Goal: Submit feedback/report problem

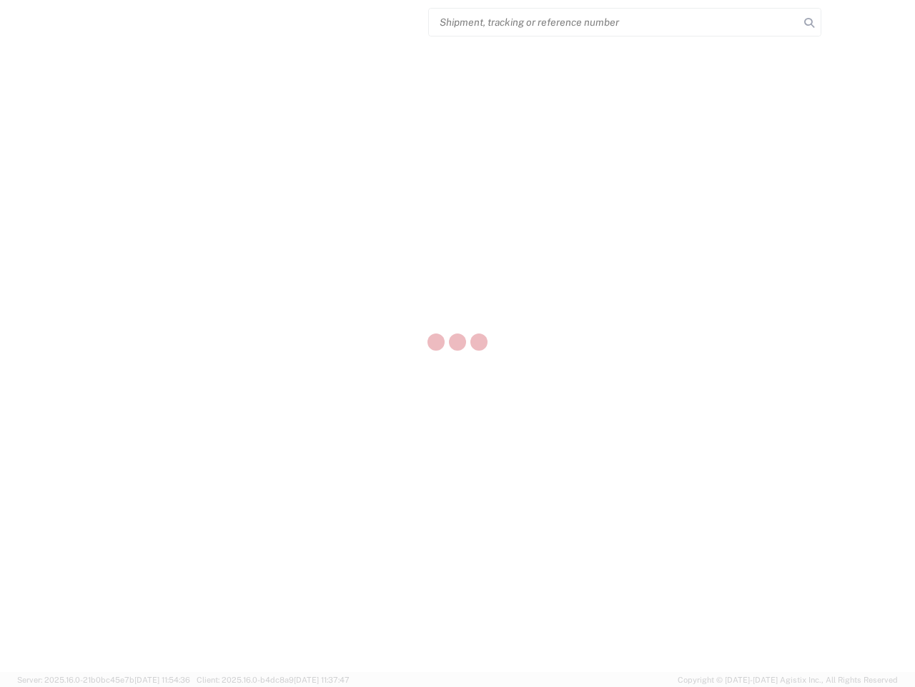
select select "US"
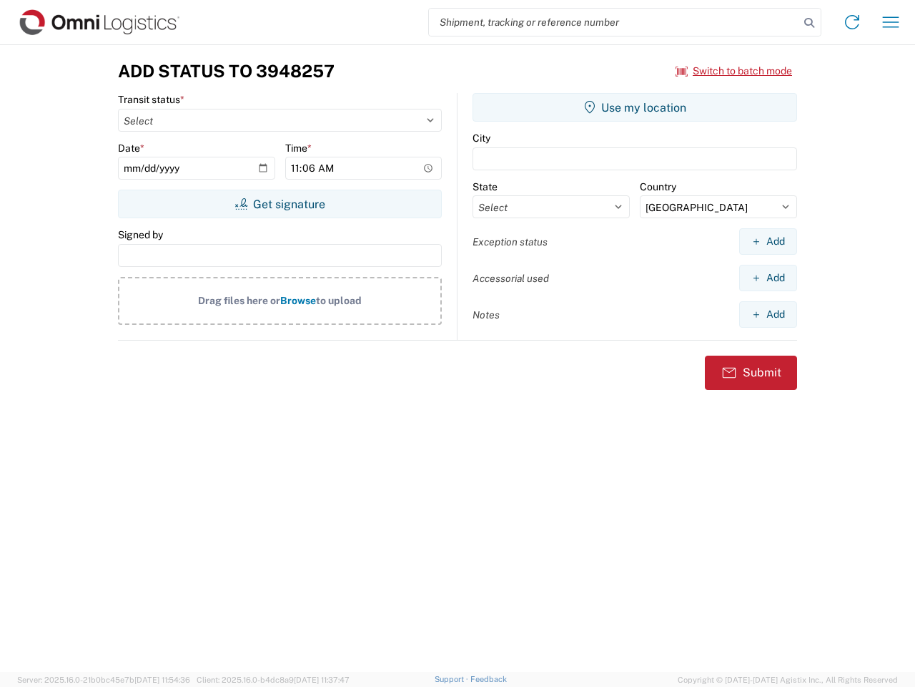
click at [614, 22] on input "search" at bounding box center [614, 22] width 370 height 27
click at [810, 23] on icon at bounding box center [810, 23] width 20 height 20
click at [852, 22] on icon at bounding box center [852, 22] width 23 height 23
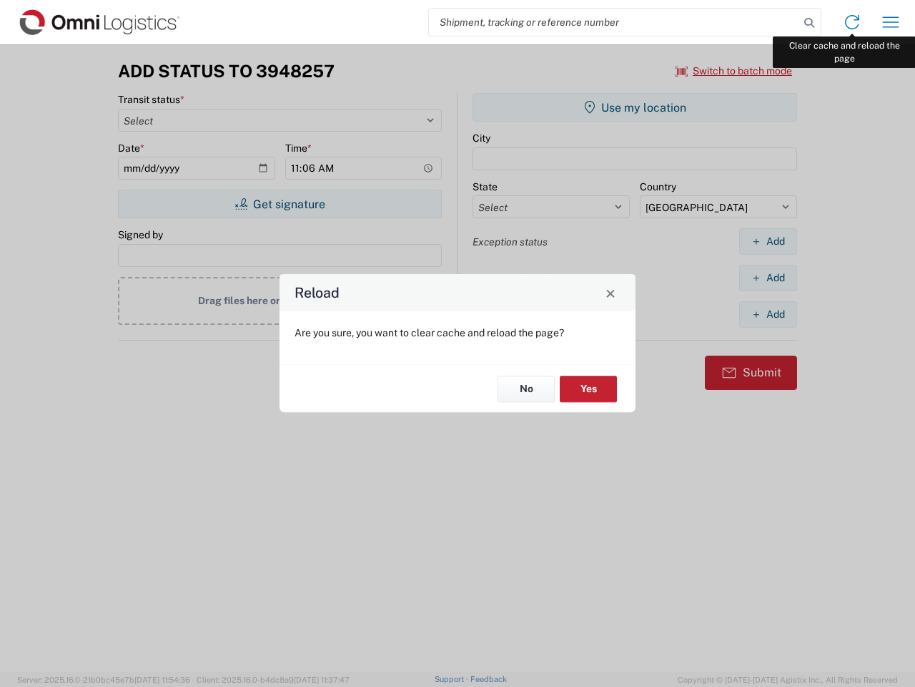
click at [891, 22] on div "Reload Are you sure, you want to clear cache and reload the page? No Yes" at bounding box center [457, 343] width 915 height 687
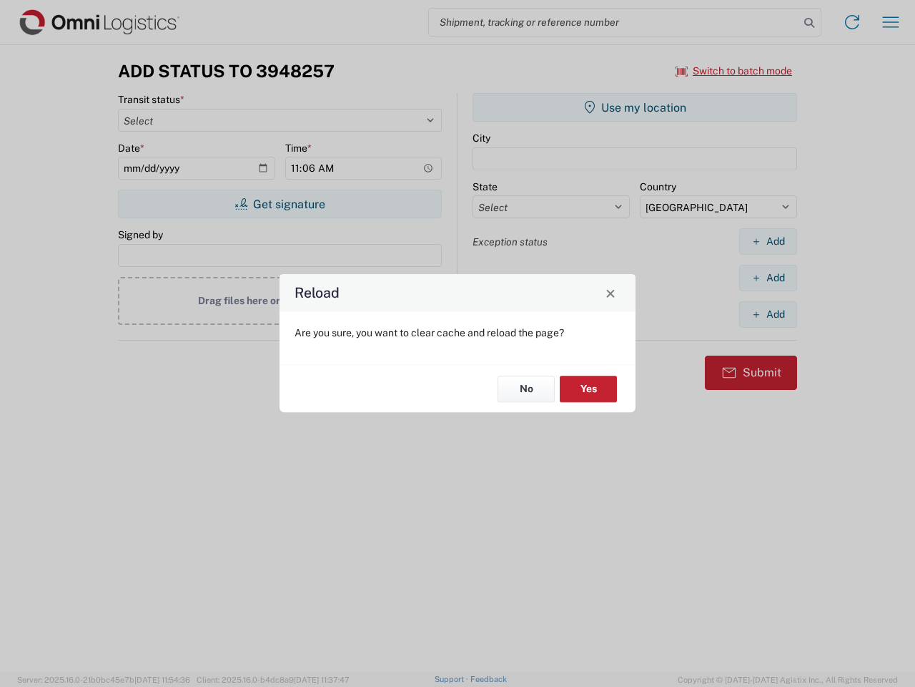
click at [734, 71] on div "Reload Are you sure, you want to clear cache and reload the page? No Yes" at bounding box center [457, 343] width 915 height 687
click at [280, 204] on div "Reload Are you sure, you want to clear cache and reload the page? No Yes" at bounding box center [457, 343] width 915 height 687
click at [635, 107] on div "Reload Are you sure, you want to clear cache and reload the page? No Yes" at bounding box center [457, 343] width 915 height 687
click at [768, 241] on div "Reload Are you sure, you want to clear cache and reload the page? No Yes" at bounding box center [457, 343] width 915 height 687
click at [768, 277] on div "Reload Are you sure, you want to clear cache and reload the page? No Yes" at bounding box center [457, 343] width 915 height 687
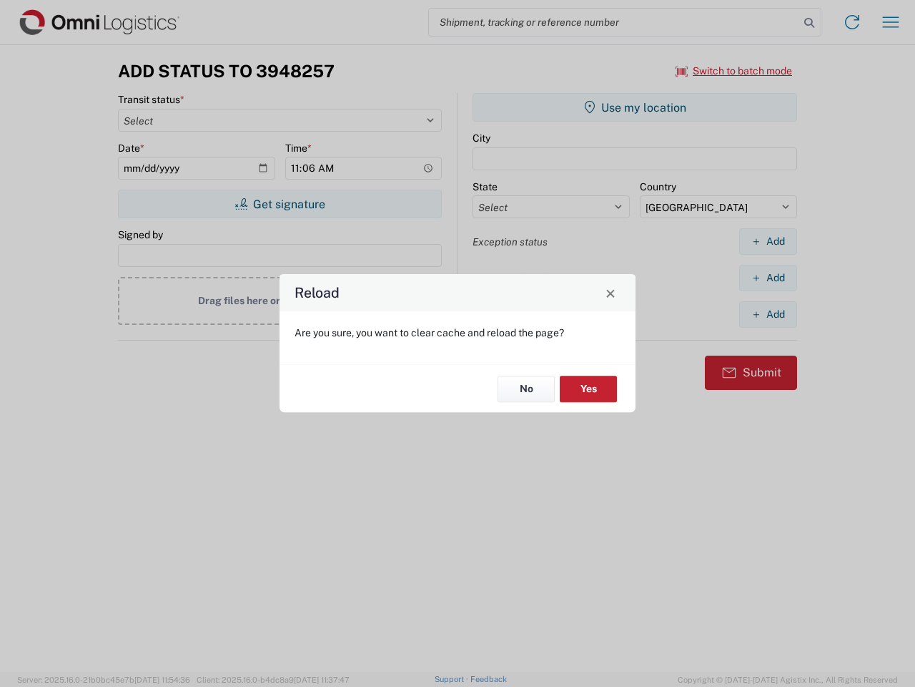
click at [768, 314] on div "Reload Are you sure, you want to clear cache and reload the page? No Yes" at bounding box center [457, 343] width 915 height 687
